Goal: Information Seeking & Learning: Learn about a topic

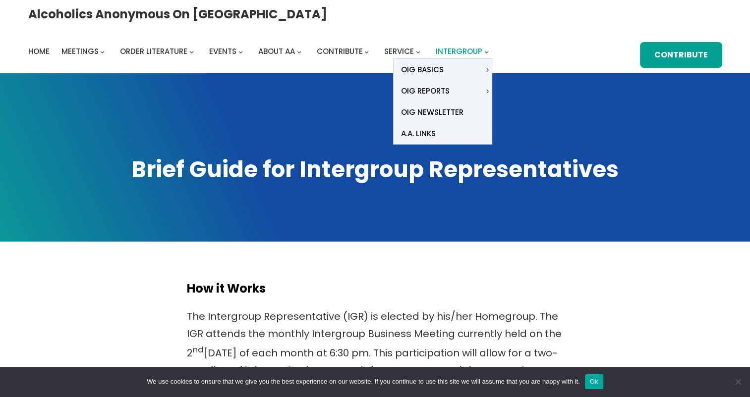
click at [482, 46] on span "Intergroup" at bounding box center [459, 51] width 47 height 10
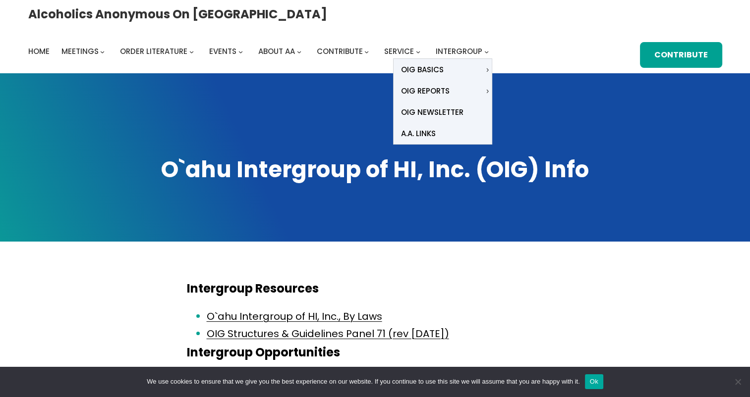
click at [489, 50] on icon "Intergroup submenu" at bounding box center [486, 52] width 4 height 4
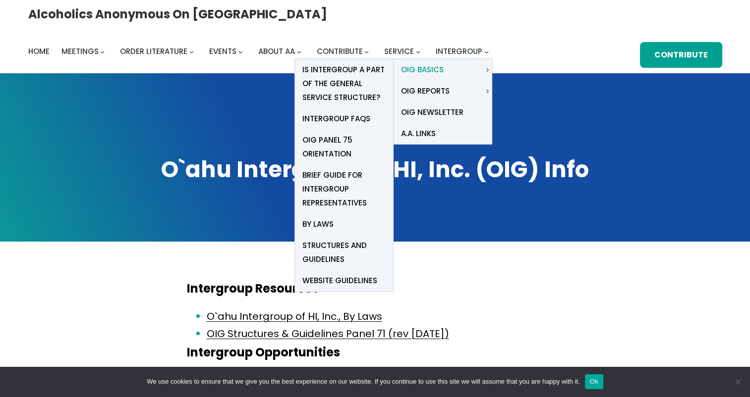
click at [444, 63] on span "OIG Basics" at bounding box center [422, 70] width 43 height 14
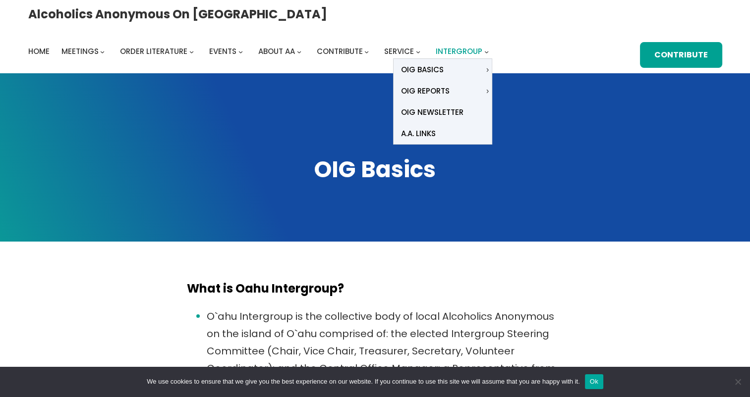
click at [482, 46] on span "Intergroup" at bounding box center [459, 51] width 47 height 10
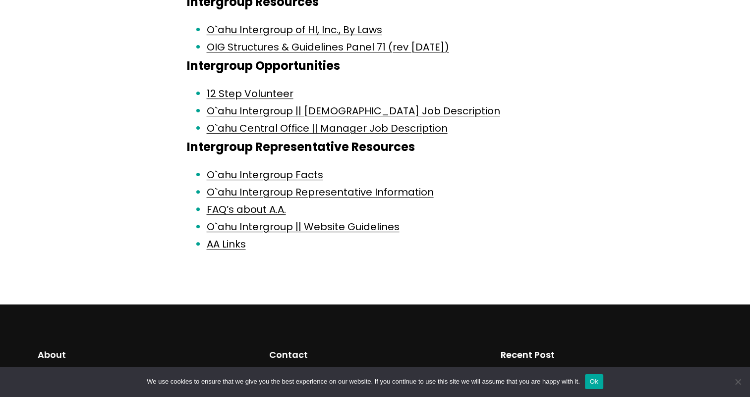
scroll to position [287, 0]
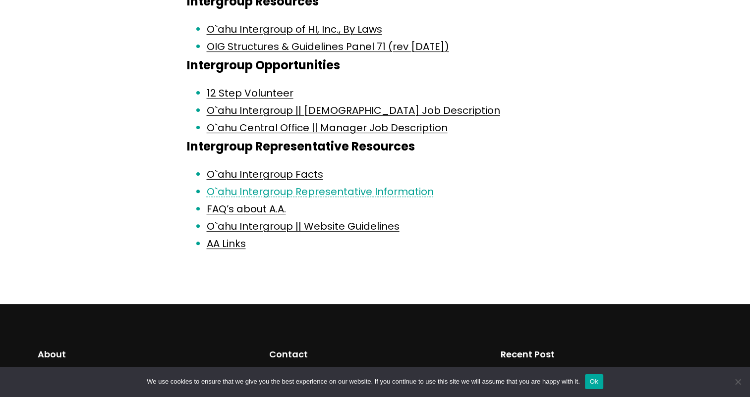
click at [410, 196] on link "O`ahu Intergroup Representative Information" at bounding box center [320, 192] width 227 height 14
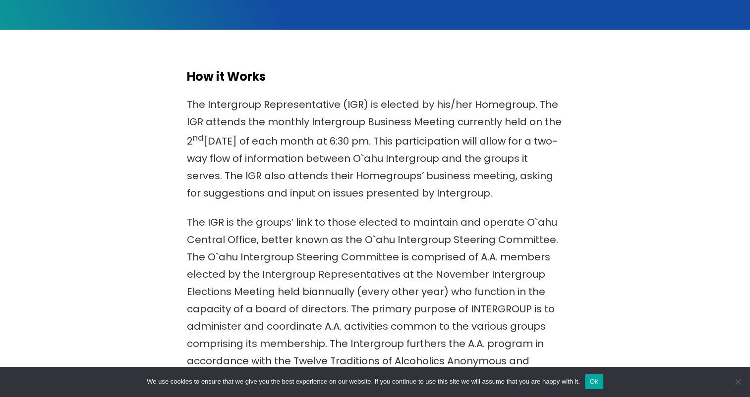
scroll to position [213, 0]
